Goal: Task Accomplishment & Management: Use online tool/utility

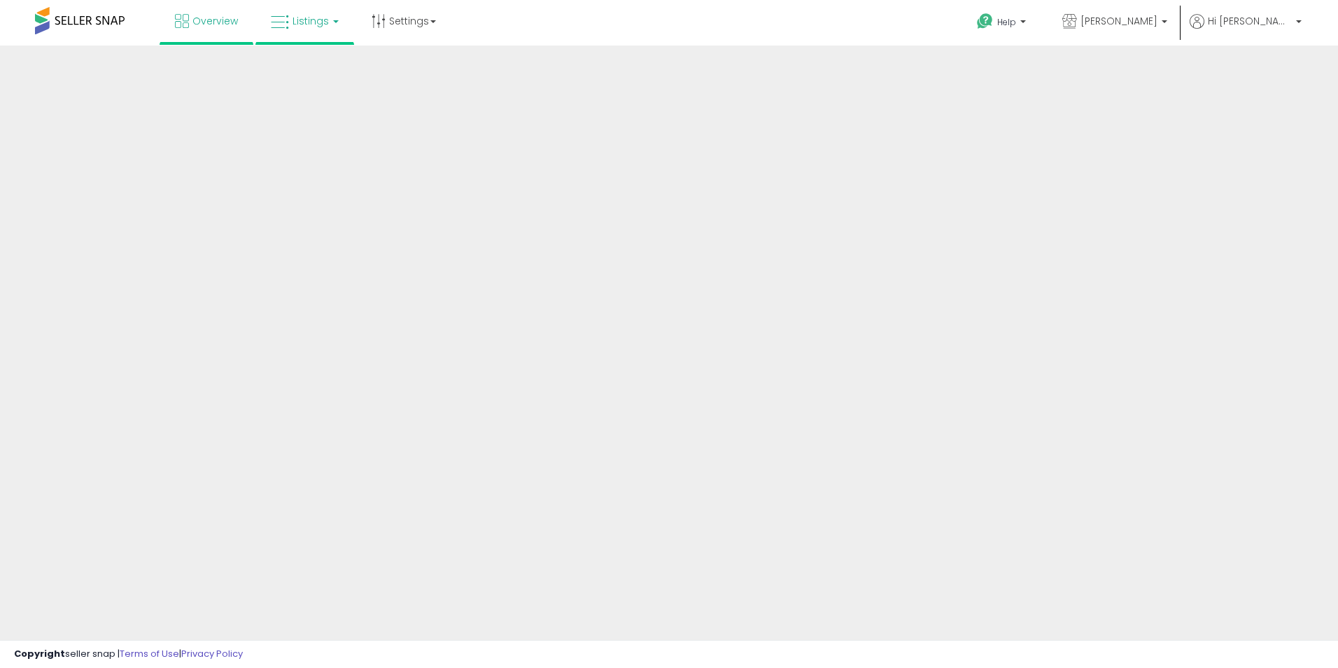
click at [318, 22] on span "Listings" at bounding box center [311, 21] width 36 height 14
click at [314, 69] on icon at bounding box center [315, 69] width 61 height 18
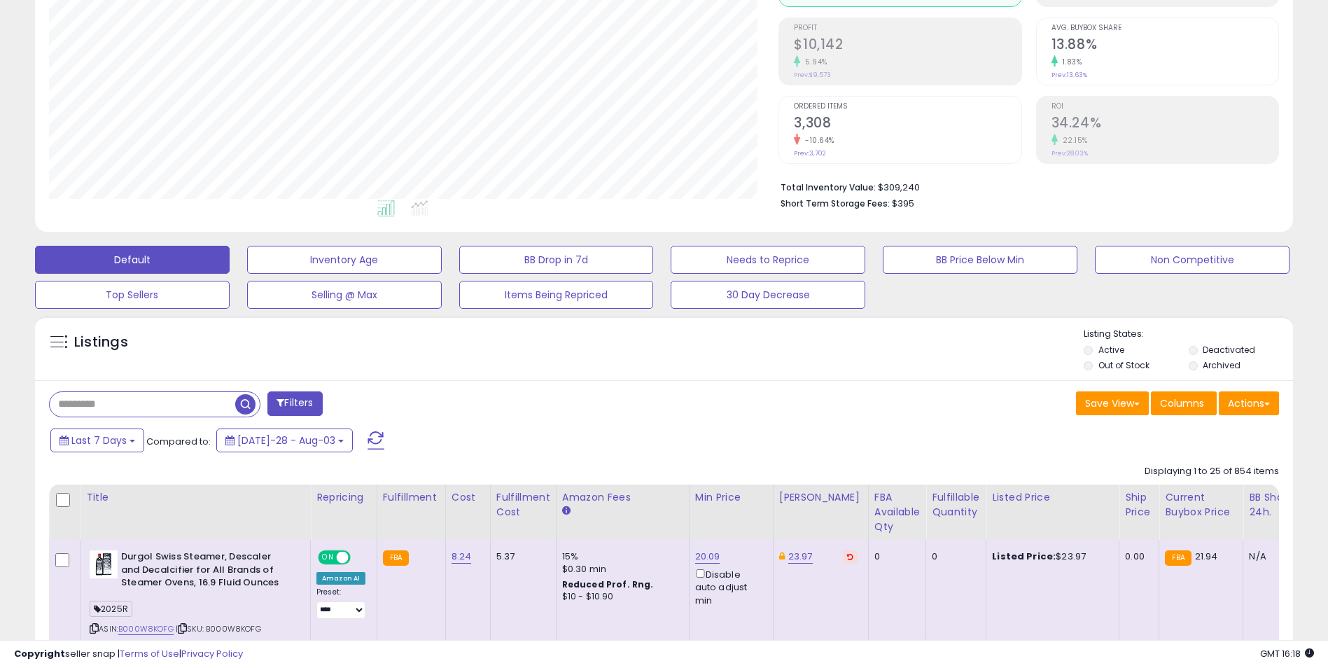
scroll to position [280, 0]
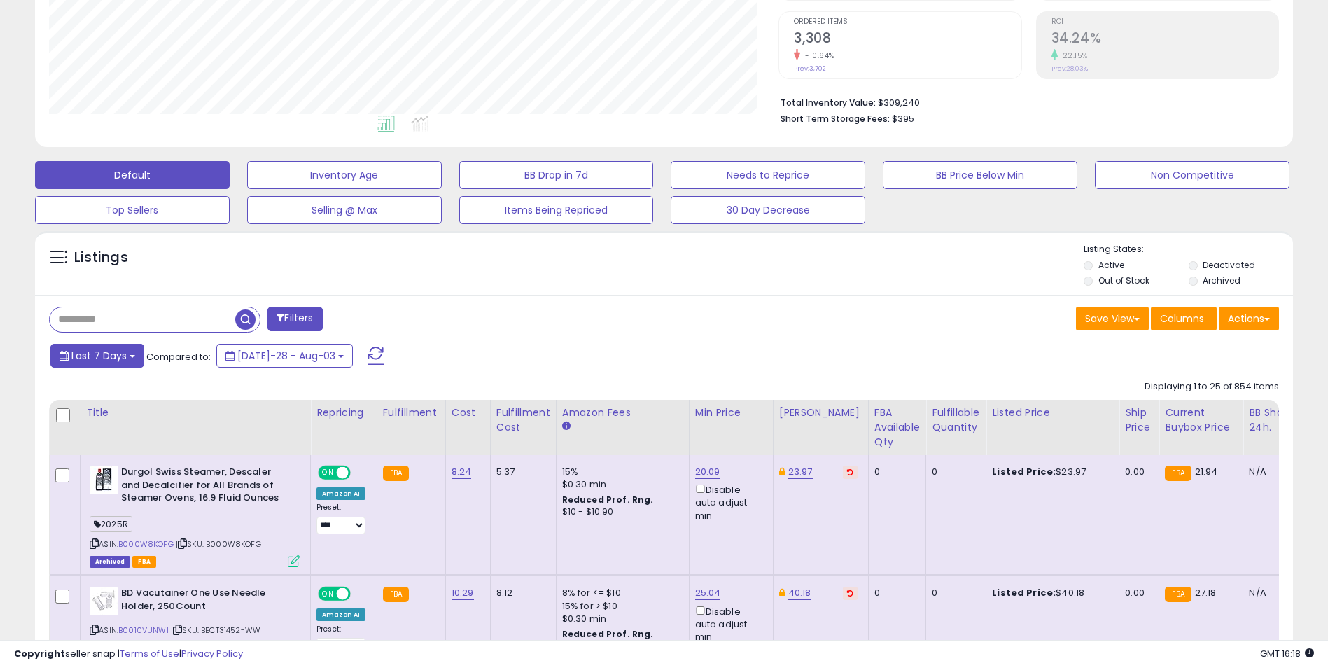
click at [103, 354] on span "Last 7 Days" at bounding box center [98, 356] width 55 height 14
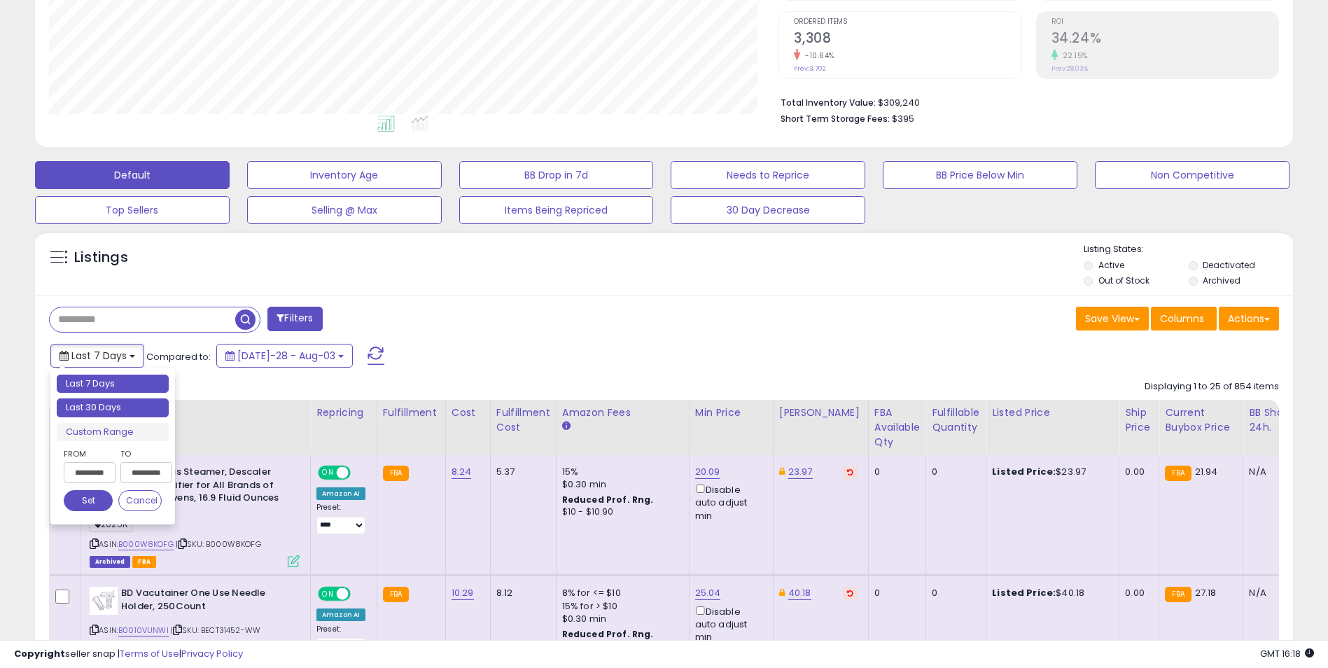
type input "**********"
click at [144, 408] on li "Last 30 Days" at bounding box center [113, 407] width 112 height 19
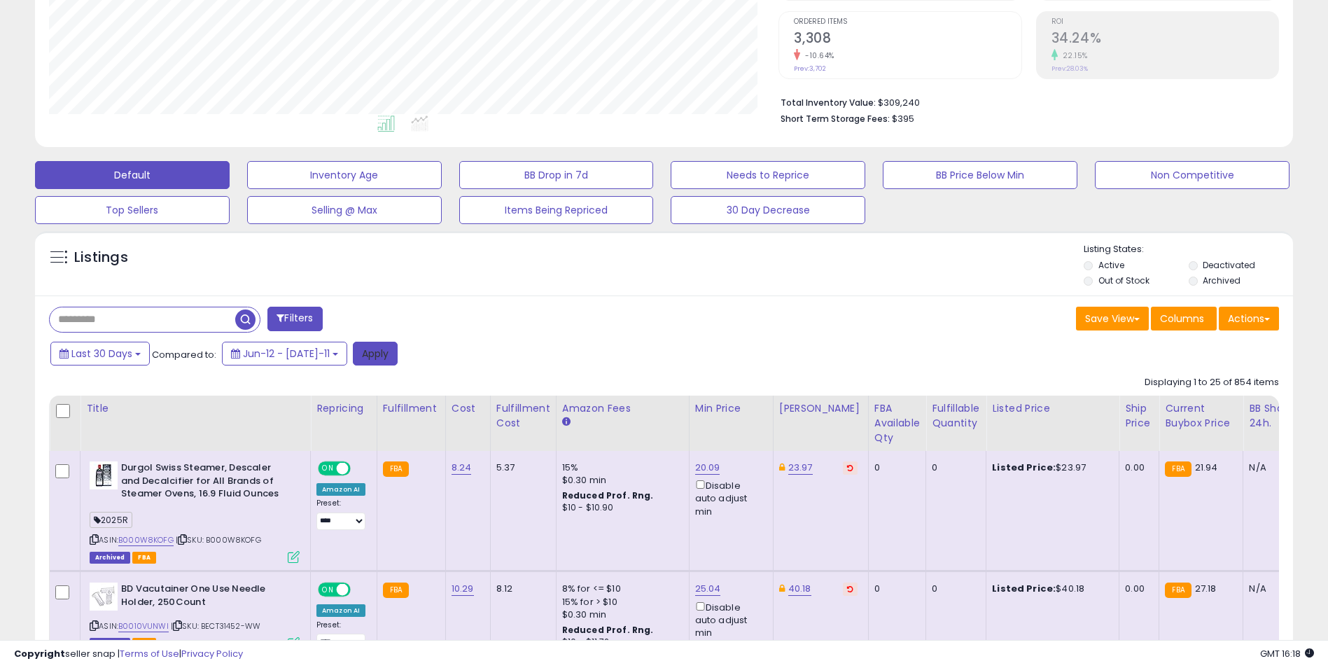
click at [366, 356] on button "Apply" at bounding box center [375, 354] width 45 height 24
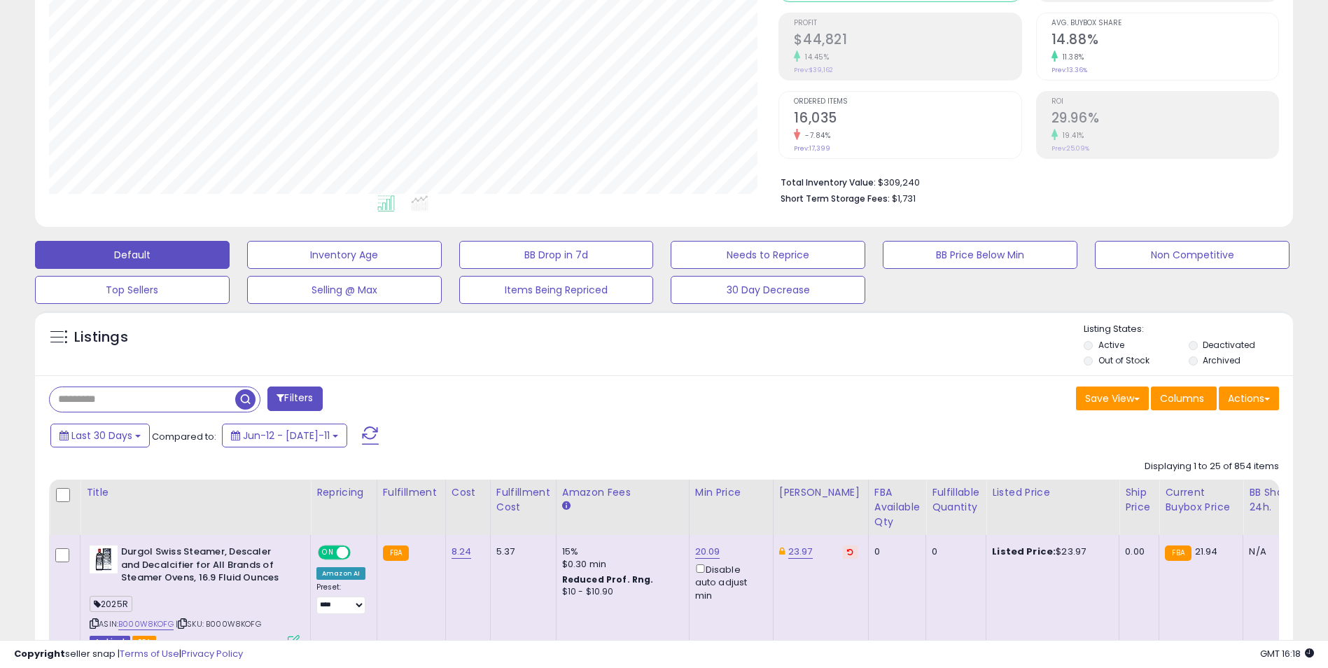
scroll to position [287, 730]
click at [1255, 405] on button "Actions" at bounding box center [1249, 398] width 60 height 24
click at [1191, 486] on link "Export All Columns" at bounding box center [1191, 488] width 153 height 22
